Goal: Information Seeking & Learning: Learn about a topic

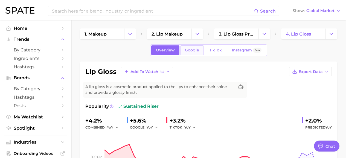
scroll to position [1, 0]
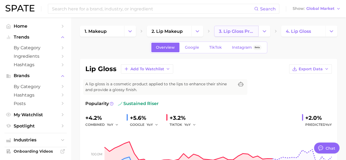
click at [230, 30] on span "3. lip gloss products" at bounding box center [236, 31] width 35 height 5
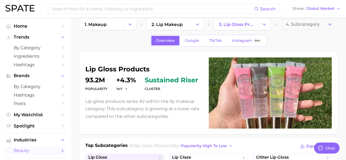
scroll to position [8, 0]
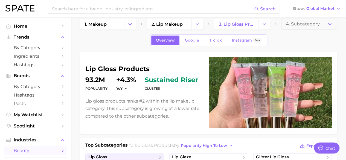
click at [97, 88] on dt "Popularity" at bounding box center [96, 88] width 22 height 7
drag, startPoint x: 87, startPoint y: 82, endPoint x: 104, endPoint y: 82, distance: 16.1
click at [104, 82] on dd "93.2m" at bounding box center [96, 80] width 22 height 7
click at [93, 80] on dd "93.2m" at bounding box center [96, 80] width 22 height 7
drag, startPoint x: 88, startPoint y: 79, endPoint x: 105, endPoint y: 84, distance: 17.6
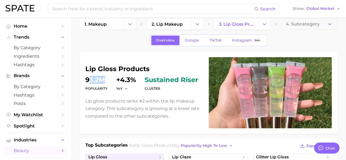
click at [105, 84] on div "Popularity 93.2m" at bounding box center [96, 84] width 22 height 15
click at [102, 95] on div "lip gloss products Popularity 93.2m YoY +4.3% cluster sustained riser Lip gloss…" at bounding box center [143, 93] width 117 height 54
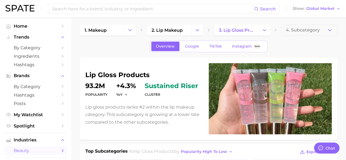
scroll to position [0, 0]
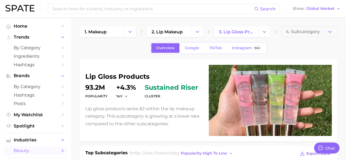
click at [154, 114] on p "Lip gloss products ranks #2 within the lip makeup category. This subcategory is…" at bounding box center [143, 116] width 117 height 22
click at [194, 48] on span "Google" at bounding box center [192, 48] width 14 height 5
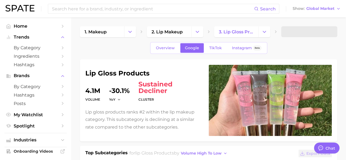
scroll to position [16, 0]
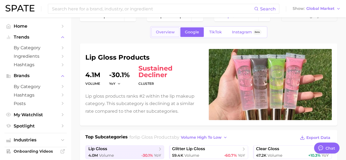
click at [168, 33] on span "Overview" at bounding box center [165, 32] width 19 height 5
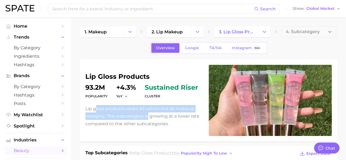
drag, startPoint x: 96, startPoint y: 112, endPoint x: 153, endPoint y: 116, distance: 56.8
click at [153, 116] on p "Lip gloss products ranks #2 within the lip makeup category. This subcategory is…" at bounding box center [143, 116] width 117 height 22
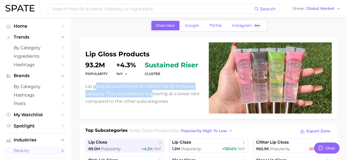
scroll to position [28, 0]
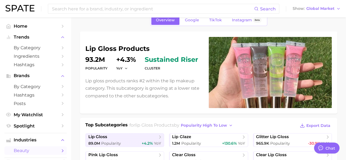
click at [170, 98] on p "Lip gloss products ranks #2 within the lip makeup category. This subcategory is…" at bounding box center [143, 88] width 117 height 22
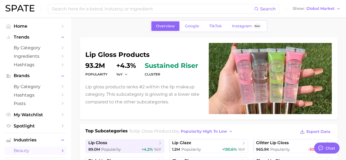
scroll to position [0, 0]
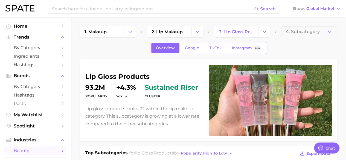
click at [92, 96] on dt "Popularity" at bounding box center [96, 96] width 22 height 7
click at [154, 97] on dt "cluster" at bounding box center [171, 96] width 53 height 7
click at [126, 95] on icon "button" at bounding box center [126, 96] width 4 height 4
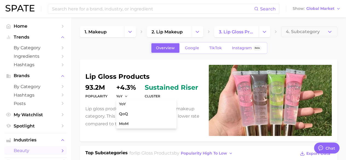
click at [105, 96] on dt "Popularity" at bounding box center [96, 96] width 22 height 7
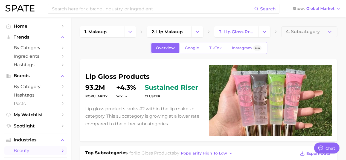
drag, startPoint x: 108, startPoint y: 95, endPoint x: 77, endPoint y: 84, distance: 33.3
click at [95, 84] on dd "93.2m" at bounding box center [96, 87] width 22 height 7
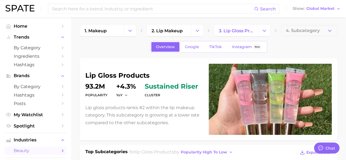
drag, startPoint x: 120, startPoint y: 86, endPoint x: 124, endPoint y: 85, distance: 4.1
click at [124, 85] on dd "+4.3%" at bounding box center [126, 86] width 20 height 7
click at [126, 95] on polyline "button" at bounding box center [126, 95] width 2 height 1
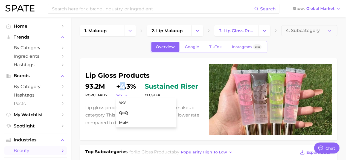
click at [125, 95] on icon "button" at bounding box center [126, 95] width 4 height 4
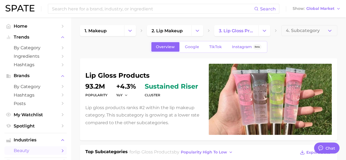
click at [130, 84] on dd "+4.3%" at bounding box center [126, 86] width 20 height 7
drag, startPoint x: 119, startPoint y: 85, endPoint x: 134, endPoint y: 84, distance: 15.3
click at [134, 84] on dd "+4.3%" at bounding box center [126, 86] width 20 height 7
click at [129, 111] on p "Lip gloss products ranks #2 within the lip makeup category. This subcategory is…" at bounding box center [143, 115] width 117 height 22
drag, startPoint x: 103, startPoint y: 75, endPoint x: 135, endPoint y: 70, distance: 32.9
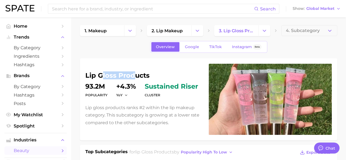
click at [135, 70] on div "lip gloss products Popularity 93.2m YoY +4.3% cluster sustained riser Lip gloss…" at bounding box center [208, 99] width 246 height 71
click at [131, 93] on div "YoY" at bounding box center [123, 95] width 15 height 5
click at [237, 31] on span "3. lip gloss products" at bounding box center [236, 30] width 35 height 5
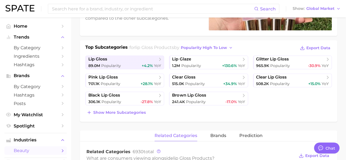
scroll to position [105, 0]
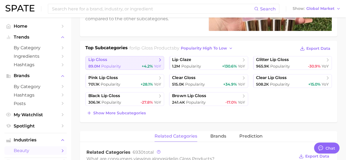
click at [136, 60] on span "lip gloss" at bounding box center [122, 59] width 69 height 5
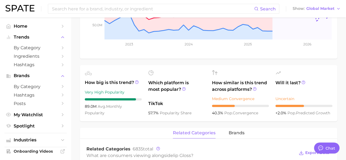
scroll to position [143, 0]
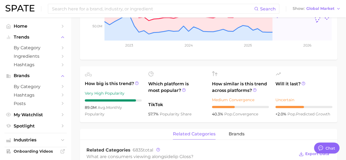
click at [94, 106] on span "89.0m" at bounding box center [91, 107] width 13 height 5
click at [137, 83] on icon at bounding box center [136, 82] width 1 height 1
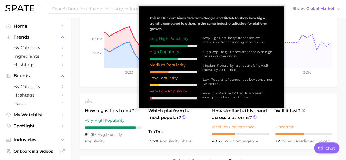
scroll to position [116, 0]
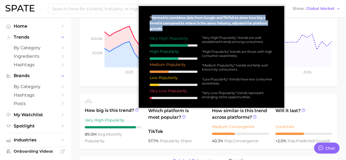
drag, startPoint x: 151, startPoint y: 17, endPoint x: 181, endPoint y: 31, distance: 32.9
click at [181, 31] on div "This metric combines data from Google and TikTok to show how big a trend is com…" at bounding box center [211, 56] width 137 height 93
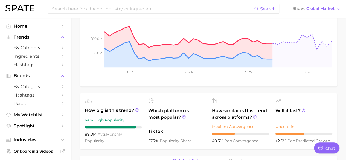
click at [127, 134] on div "89.0m avg. monthly popularity" at bounding box center [113, 137] width 57 height 13
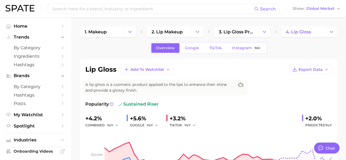
scroll to position [1, 0]
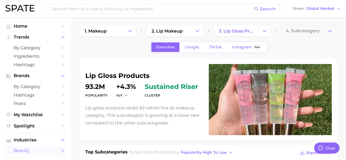
scroll to position [1, 0]
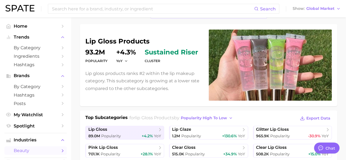
click at [148, 86] on p "Lip gloss products ranks #2 within the lip makeup category. This subcategory is…" at bounding box center [143, 81] width 117 height 22
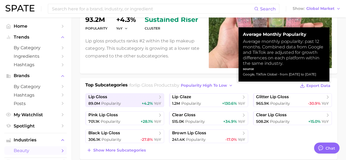
scroll to position [65, 0]
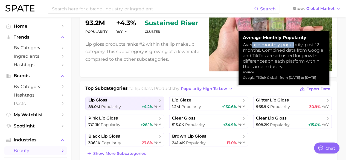
drag, startPoint x: 252, startPoint y: 45, endPoint x: 293, endPoint y: 48, distance: 41.1
click at [293, 48] on div "Average monthly popularity: past 12 months. Combined data from Google and TikTo…" at bounding box center [284, 55] width 82 height 27
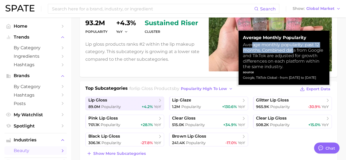
click at [277, 46] on div "Average monthly popularity: past 12 months. Combined data from Google and TikTo…" at bounding box center [284, 55] width 82 height 27
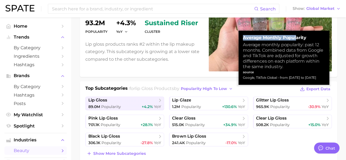
drag, startPoint x: 244, startPoint y: 37, endPoint x: 297, endPoint y: 37, distance: 52.8
click at [297, 37] on strong "Average Monthly Popularity" at bounding box center [284, 37] width 82 height 5
click at [271, 48] on div "Average monthly popularity: past 12 months. Combined data from Google and TikTo…" at bounding box center [284, 55] width 82 height 27
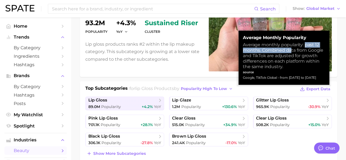
drag, startPoint x: 305, startPoint y: 45, endPoint x: 290, endPoint y: 50, distance: 15.6
click at [290, 50] on div "Average monthly popularity: past 12 months. Combined data from Google and TikTo…" at bounding box center [284, 55] width 82 height 27
click at [295, 51] on div "Average monthly popularity: past 12 months. Combined data from Google and TikTo…" at bounding box center [284, 55] width 82 height 27
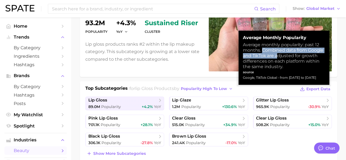
drag, startPoint x: 262, startPoint y: 48, endPoint x: 278, endPoint y: 55, distance: 17.9
click at [278, 55] on div "Average monthly popularity: past 12 months. Combined data from Google and TikTo…" at bounding box center [284, 55] width 82 height 27
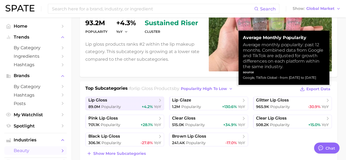
click at [288, 58] on div "Average monthly popularity: past 12 months. Combined data from Google and TikTo…" at bounding box center [284, 55] width 82 height 27
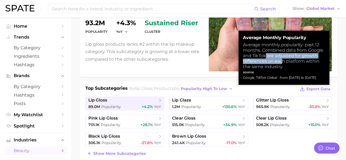
drag, startPoint x: 266, startPoint y: 55, endPoint x: 283, endPoint y: 62, distance: 18.0
click at [283, 62] on div "Average monthly popularity: past 12 months. Combined data from Google and TikTo…" at bounding box center [284, 55] width 82 height 27
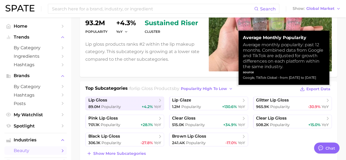
click at [295, 65] on div "Average monthly popularity: past 12 months. Combined data from Google and TikTo…" at bounding box center [284, 55] width 82 height 27
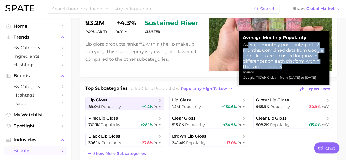
drag, startPoint x: 282, startPoint y: 65, endPoint x: 247, endPoint y: 45, distance: 39.8
click at [247, 45] on div "Average monthly popularity: past 12 months. Combined data from Google and TikTo…" at bounding box center [284, 55] width 82 height 27
click at [270, 63] on div "Average monthly popularity: past 12 months. Combined data from Google and TikTo…" at bounding box center [284, 55] width 82 height 27
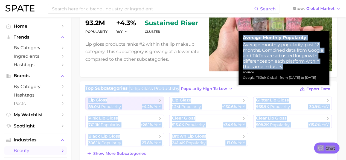
drag, startPoint x: 284, startPoint y: 65, endPoint x: 238, endPoint y: 36, distance: 54.4
click at [238, 36] on body "Search Show Global Market Home Trends by Category Ingredients Hashtags Brands b…" at bounding box center [173, 15] width 346 height 160
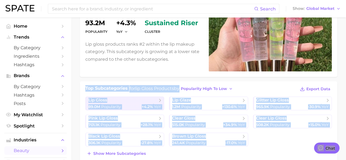
copy body "Lor Ipsumdolorsit ame con adipi elitsedd ei temporinci utla et dol Magnaa Enim …"
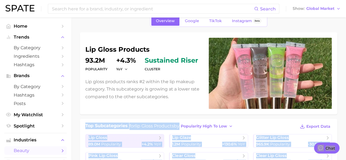
scroll to position [27, 0]
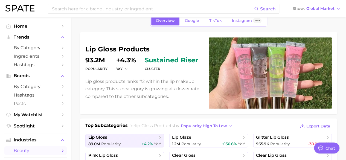
click at [95, 68] on dt "Popularity" at bounding box center [96, 69] width 22 height 7
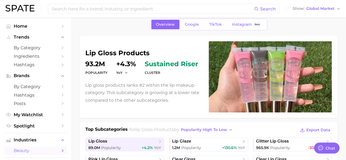
click at [101, 71] on dt "Popularity" at bounding box center [96, 72] width 22 height 7
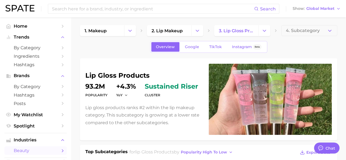
scroll to position [0, 0]
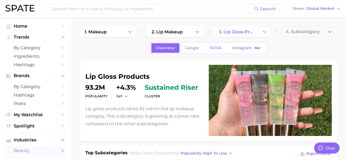
click at [95, 92] on div "Popularity 93.2m" at bounding box center [96, 91] width 22 height 15
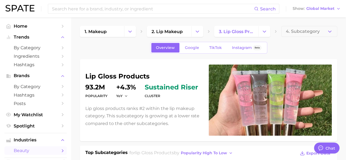
click at [181, 76] on h1 "lip gloss products" at bounding box center [143, 76] width 117 height 7
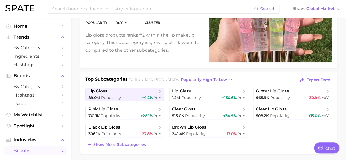
scroll to position [74, 0]
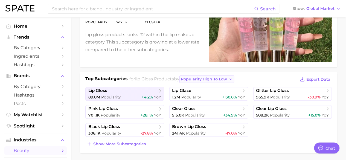
click at [212, 77] on span "popularity high to low" at bounding box center [204, 79] width 46 height 5
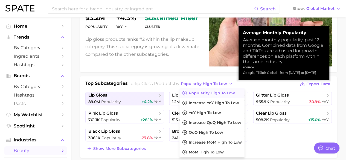
scroll to position [71, 0]
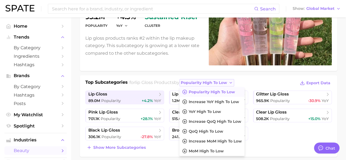
click at [227, 83] on span "popularity high to low" at bounding box center [204, 82] width 46 height 5
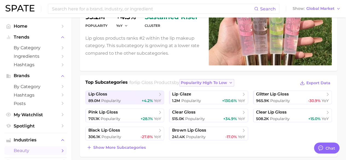
click at [232, 83] on button "popularity high to low" at bounding box center [206, 82] width 55 height 7
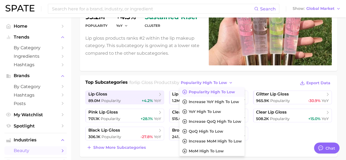
click at [245, 77] on div "Top Subcategories for lip gloss products by popularity high to low Popularity h…" at bounding box center [208, 115] width 257 height 81
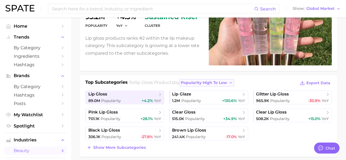
click at [233, 83] on icon "button" at bounding box center [231, 83] width 4 height 4
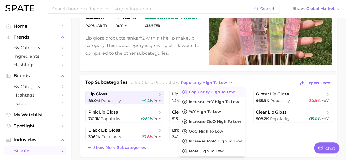
click at [198, 64] on div "lip gloss products Popularity 93.2m YoY +4.3% cluster sustained riser Lip gloss…" at bounding box center [208, 29] width 246 height 71
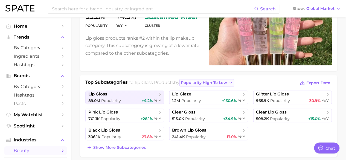
click at [233, 82] on icon "button" at bounding box center [231, 83] width 4 height 4
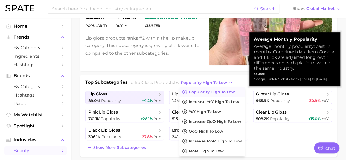
drag, startPoint x: 254, startPoint y: 39, endPoint x: 334, endPoint y: 79, distance: 88.6
click at [334, 79] on div "Average Monthly Popularity Average monthly popularity: past 12 months. Combined…" at bounding box center [295, 59] width 82 height 45
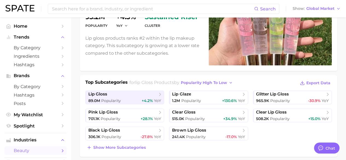
copy div "Average Monthly Popularity Average monthly popularity: past 12 months. Combined…"
click at [227, 81] on span "popularity high to low" at bounding box center [204, 82] width 46 height 5
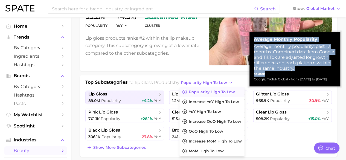
drag, startPoint x: 254, startPoint y: 39, endPoint x: 312, endPoint y: 73, distance: 67.3
click at [312, 73] on div "Average Monthly Popularity Average monthly popularity: past 12 months. Combined…" at bounding box center [295, 59] width 82 height 45
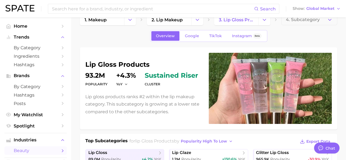
scroll to position [13, 0]
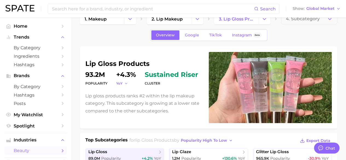
click at [125, 82] on icon "button" at bounding box center [126, 83] width 4 height 4
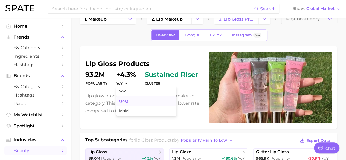
click at [127, 99] on span "QoQ" at bounding box center [123, 101] width 9 height 5
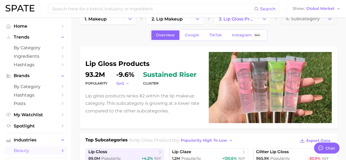
click at [128, 81] on icon "button" at bounding box center [127, 83] width 4 height 4
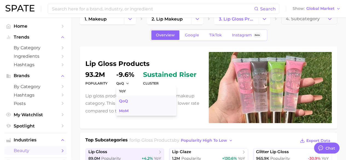
click at [131, 108] on button "MoM" at bounding box center [146, 111] width 60 height 10
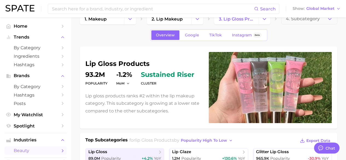
click at [125, 80] on dt "MoM" at bounding box center [124, 83] width 16 height 7
click at [125, 84] on button "MoM" at bounding box center [123, 83] width 14 height 5
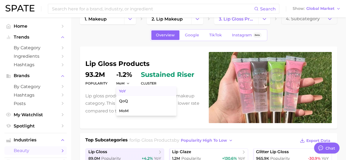
click at [132, 90] on button "YoY" at bounding box center [146, 91] width 60 height 10
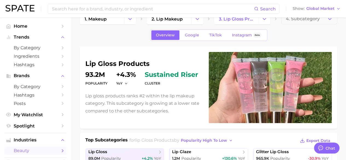
click at [98, 72] on dd "93.2m" at bounding box center [96, 74] width 22 height 7
click at [91, 77] on dd "93.2m" at bounding box center [96, 74] width 22 height 7
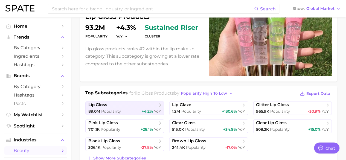
scroll to position [60, 0]
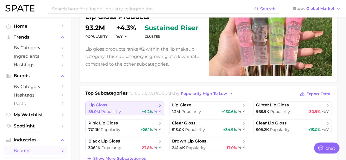
click at [151, 109] on span "+4.2%" at bounding box center [147, 111] width 11 height 5
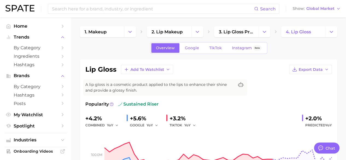
scroll to position [4, 0]
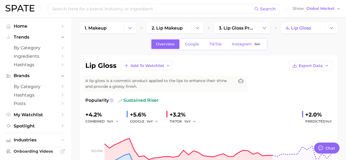
click at [101, 118] on div "combined YoY" at bounding box center [103, 121] width 37 height 7
click at [116, 122] on icon "button" at bounding box center [117, 121] width 4 height 4
click at [233, 109] on div "Popularity sustained riser +4.2% combined YoY YoY QoQ MoM +5.6% GOOGLE YoY +3.2…" at bounding box center [208, 145] width 246 height 96
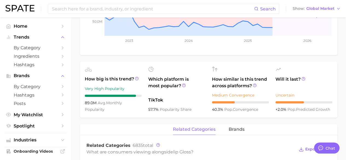
scroll to position [146, 0]
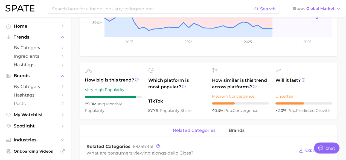
click at [99, 104] on abbr "avg." at bounding box center [102, 103] width 8 height 5
click at [94, 111] on span "avg. monthly popularity" at bounding box center [103, 106] width 37 height 11
click at [99, 97] on div "How big is this trend? Very High Popularity 89.0m avg. monthly popularity" at bounding box center [113, 91] width 57 height 46
click at [136, 78] on circle at bounding box center [136, 79] width 3 height 3
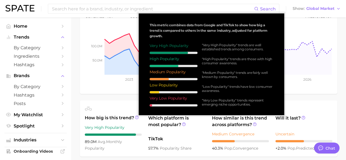
scroll to position [109, 0]
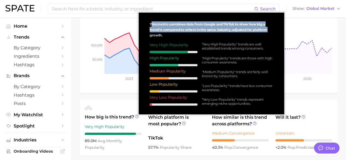
drag, startPoint x: 151, startPoint y: 23, endPoint x: 268, endPoint y: 31, distance: 116.7
click at [267, 31] on span "This metric combines data from Google and TikTok to show how big a trend is com…" at bounding box center [209, 29] width 118 height 15
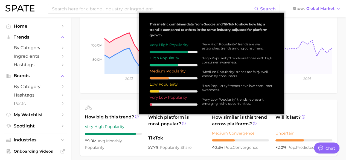
click at [266, 39] on div "This metric combines data from Google and TikTok to show how big a trend is com…" at bounding box center [211, 63] width 137 height 93
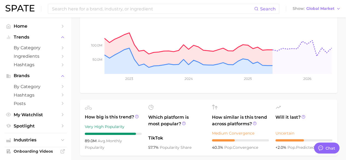
click at [134, 145] on div "89.0m avg. monthly popularity" at bounding box center [113, 144] width 57 height 13
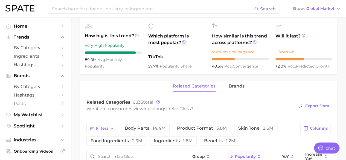
scroll to position [190, 0]
click at [86, 24] on icon at bounding box center [88, 26] width 7 height 4
click at [87, 27] on icon at bounding box center [88, 26] width 7 height 4
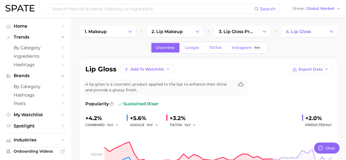
scroll to position [0, 0]
click at [227, 29] on span "3. lip gloss products" at bounding box center [236, 31] width 35 height 5
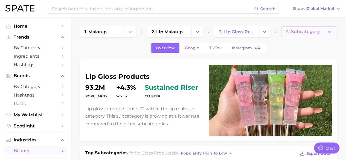
click at [307, 29] on span "4. Subcategory" at bounding box center [303, 31] width 34 height 5
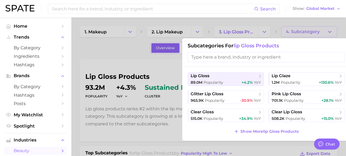
click at [315, 21] on div at bounding box center [173, 78] width 346 height 156
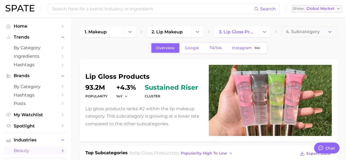
click at [324, 8] on span "Global Market" at bounding box center [320, 8] width 28 height 3
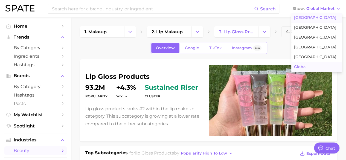
click at [307, 18] on span "[GEOGRAPHIC_DATA]" at bounding box center [315, 17] width 42 height 5
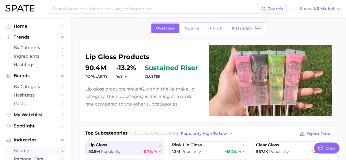
scroll to position [18, 0]
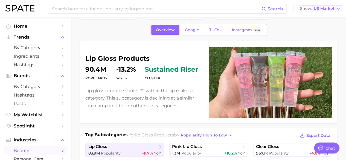
click at [326, 7] on span "US Market" at bounding box center [324, 8] width 21 height 3
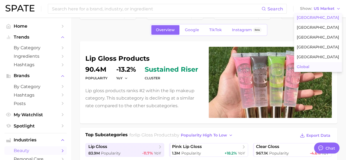
click at [309, 67] on span "Global" at bounding box center [303, 67] width 13 height 5
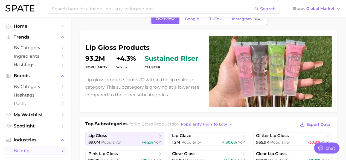
scroll to position [29, 0]
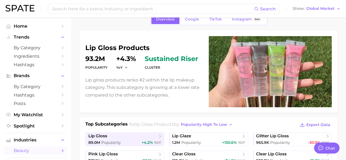
click at [99, 56] on dd "93.2m" at bounding box center [96, 58] width 22 height 7
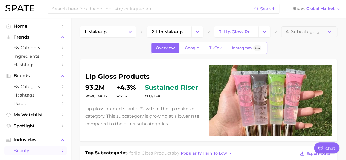
scroll to position [33, 0]
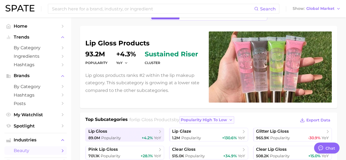
click at [227, 121] on span "popularity high to low" at bounding box center [204, 120] width 46 height 5
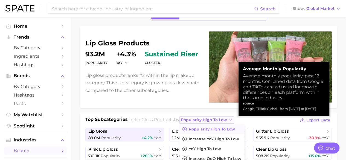
scroll to position [39, 0]
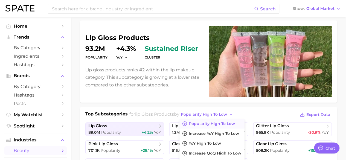
click at [168, 116] on span "lip gloss products" at bounding box center [154, 114] width 39 height 5
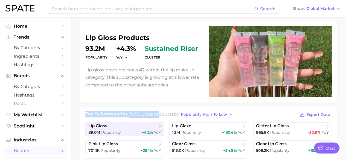
drag, startPoint x: 86, startPoint y: 112, endPoint x: 162, endPoint y: 113, distance: 76.5
click at [162, 113] on div "Top Subcategories for lip gloss products by popularity high to low Export Data" at bounding box center [208, 115] width 246 height 8
click at [165, 112] on span "lip gloss products" at bounding box center [154, 114] width 39 height 5
click at [232, 114] on polyline "button" at bounding box center [230, 114] width 2 height 1
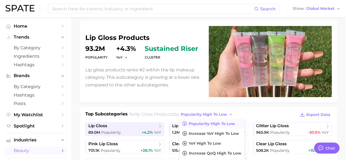
click at [250, 114] on div "Top Subcategories for lip gloss products by popularity high to low Popularity h…" at bounding box center [208, 115] width 246 height 8
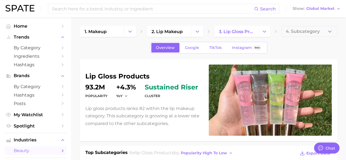
scroll to position [65, 0]
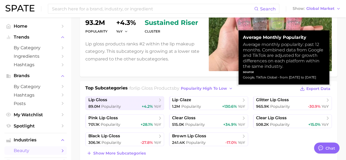
drag, startPoint x: 243, startPoint y: 77, endPoint x: 325, endPoint y: 77, distance: 82.0
click at [325, 77] on div "Average Monthly Popularity Average monthly popularity: past 12 months. Combined…" at bounding box center [283, 57] width 91 height 54
copy div "Google, TikTok Global - from [DATE] to [DATE]"
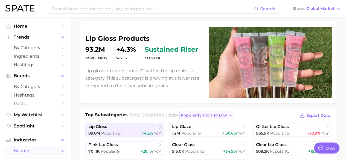
scroll to position [38, 0]
